Goal: Check status: Check status

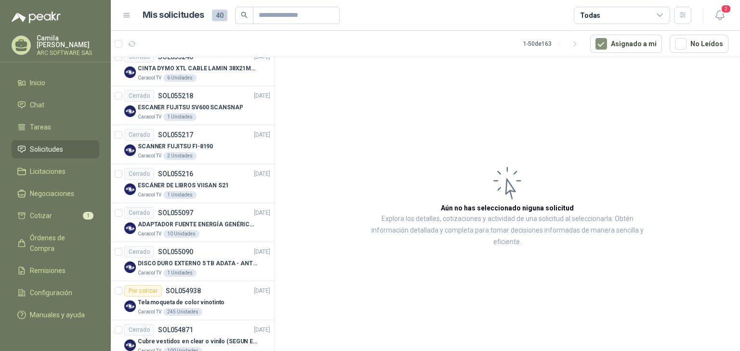
scroll to position [1750, 0]
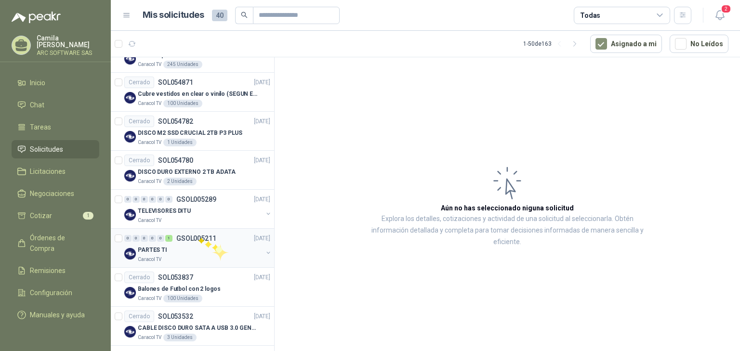
click at [197, 236] on p "GSOL005211" at bounding box center [196, 238] width 40 height 7
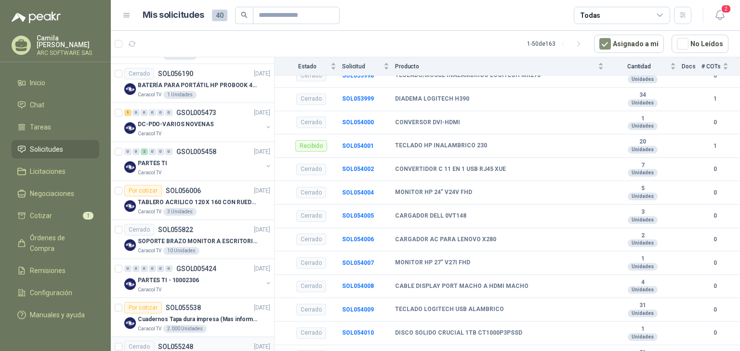
scroll to position [1172, 0]
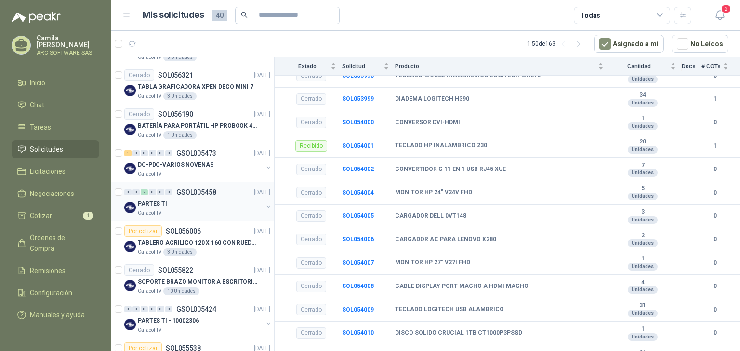
click at [194, 198] on div "PARTES TI" at bounding box center [200, 204] width 125 height 12
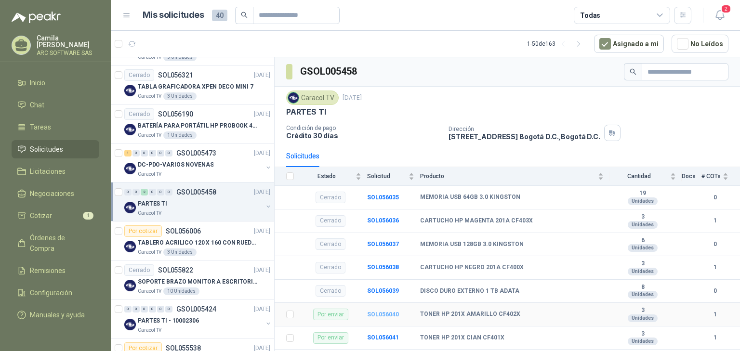
click at [378, 314] on b "SOL056040" at bounding box center [383, 314] width 32 height 7
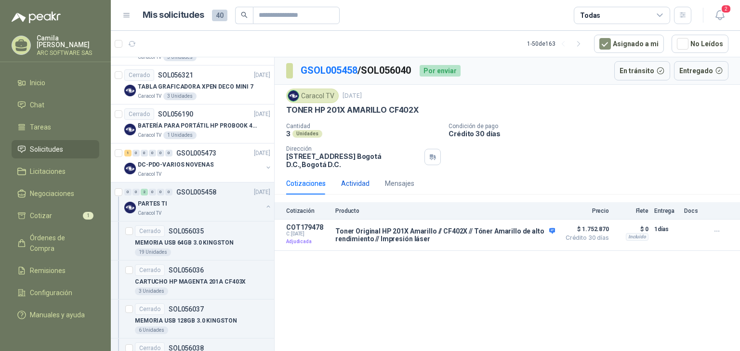
click at [354, 178] on div "Actividad" at bounding box center [355, 183] width 28 height 11
